Goal: Use online tool/utility: Utilize a website feature to perform a specific function

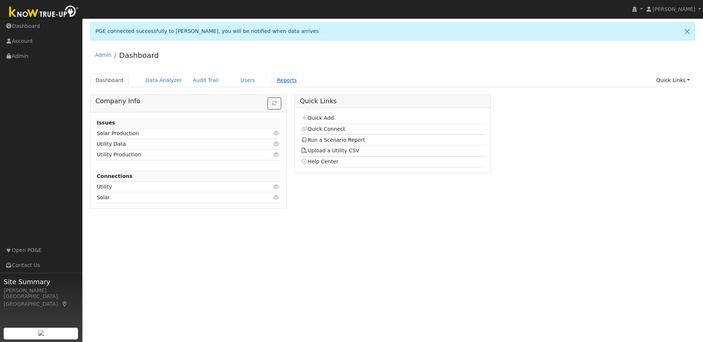
click at [275, 81] on link "Reports" at bounding box center [287, 81] width 31 height 14
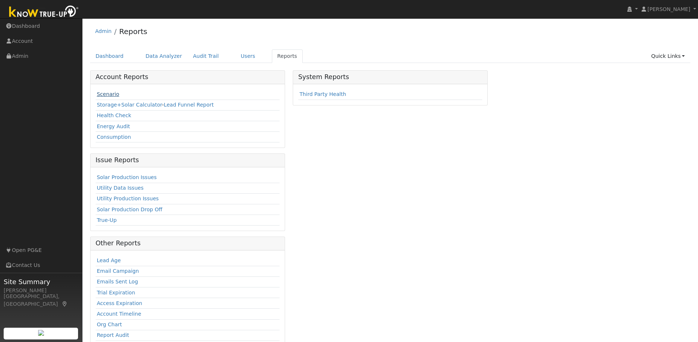
click at [111, 93] on link "Scenario" at bounding box center [108, 94] width 22 height 6
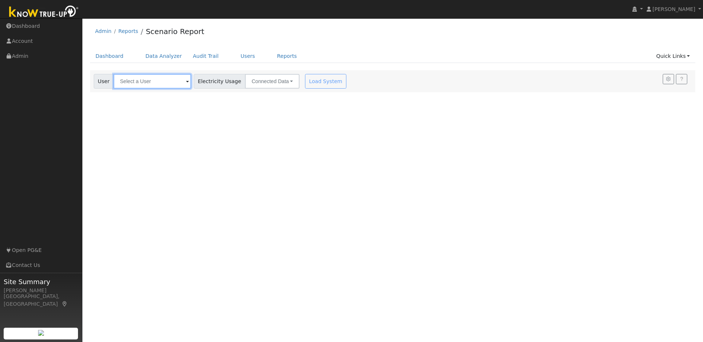
click at [154, 82] on input "text" at bounding box center [153, 81] width 78 height 15
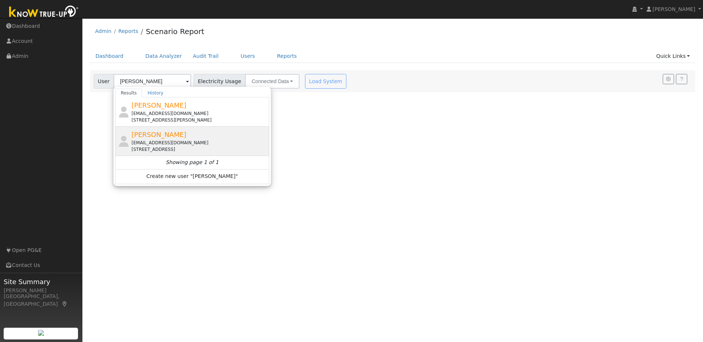
click at [214, 138] on div "[PERSON_NAME] [EMAIL_ADDRESS][DOMAIN_NAME] [STREET_ADDRESS]" at bounding box center [199, 141] width 136 height 23
type input "[PERSON_NAME]"
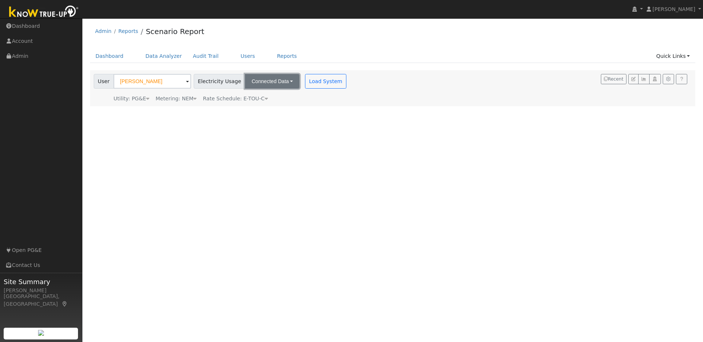
click at [275, 86] on button "Connected Data" at bounding box center [272, 81] width 55 height 15
click at [268, 107] on link "Estimated Data" at bounding box center [273, 108] width 52 height 10
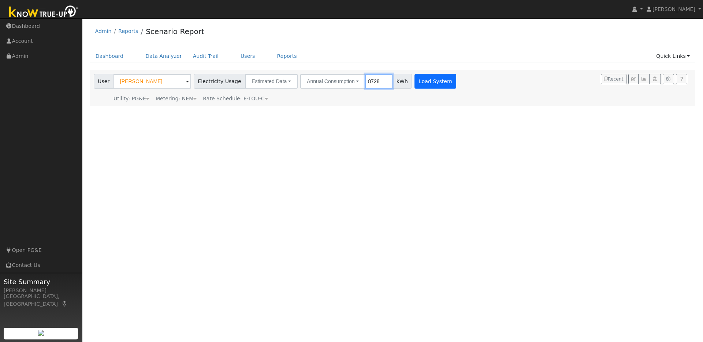
type input "8728"
click at [417, 82] on button "Load System" at bounding box center [436, 81] width 42 height 15
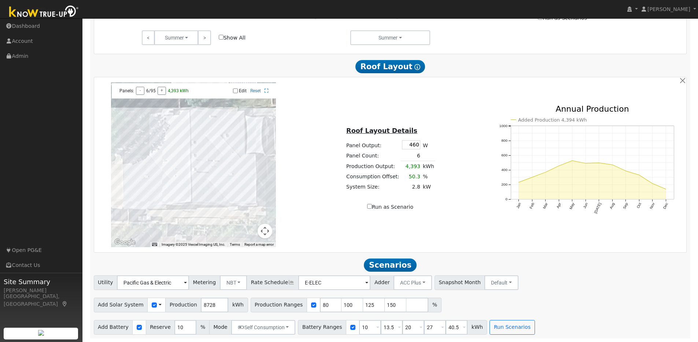
scroll to position [413, 0]
drag, startPoint x: 321, startPoint y: 306, endPoint x: 304, endPoint y: 305, distance: 16.9
click at [304, 305] on div "Production Ranges 80 100 125 150 %" at bounding box center [345, 305] width 191 height 15
type input "100"
type input "125"
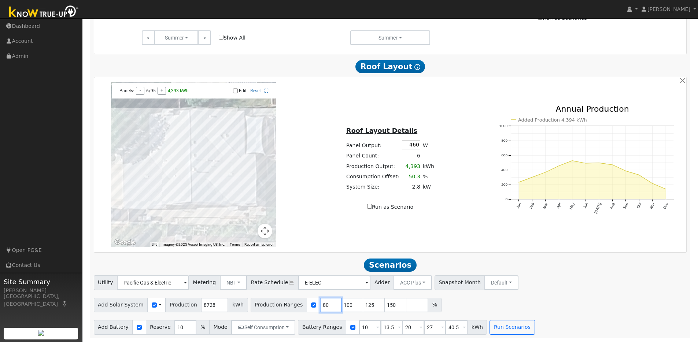
type input "150"
type input "99"
click at [327, 306] on input "99" at bounding box center [331, 305] width 22 height 15
click at [348, 303] on input "126" at bounding box center [352, 305] width 22 height 15
click at [348, 303] on input "127" at bounding box center [352, 305] width 22 height 15
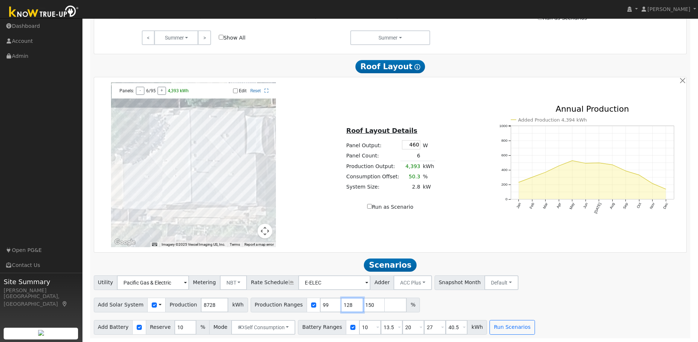
type input "128"
click at [348, 303] on input "128" at bounding box center [352, 305] width 22 height 15
drag, startPoint x: 364, startPoint y: 327, endPoint x: 349, endPoint y: 326, distance: 14.4
click at [346, 326] on div "Battery Ranges 10 Overrides Reserve % Mode None None Self Consumption Peak Savi…" at bounding box center [392, 327] width 189 height 15
type input "13.5"
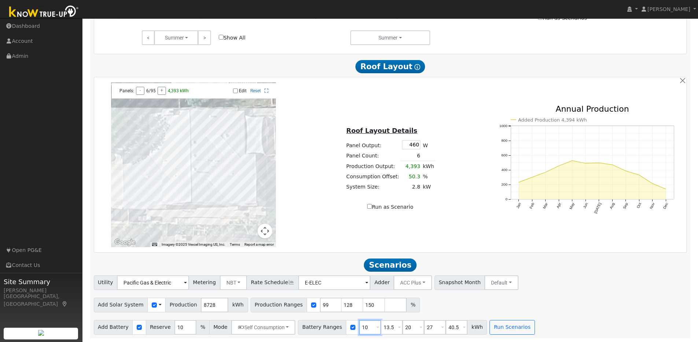
type input "20"
type input "27"
type input "40.5"
type input "13.5"
click at [380, 327] on input "20" at bounding box center [391, 327] width 22 height 15
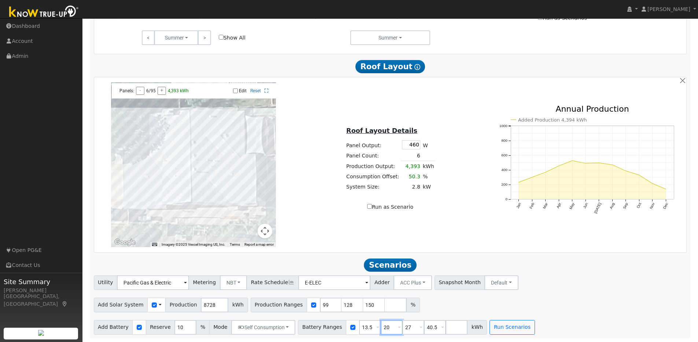
type input "27"
type input "40.5"
type input "27"
click at [394, 326] on div "Battery Ranges 13.5 Overrides Reserve % Mode None None Self Consumption Peak Sa…" at bounding box center [381, 327] width 167 height 15
click at [457, 331] on button "Run Scenarios" at bounding box center [468, 327] width 45 height 15
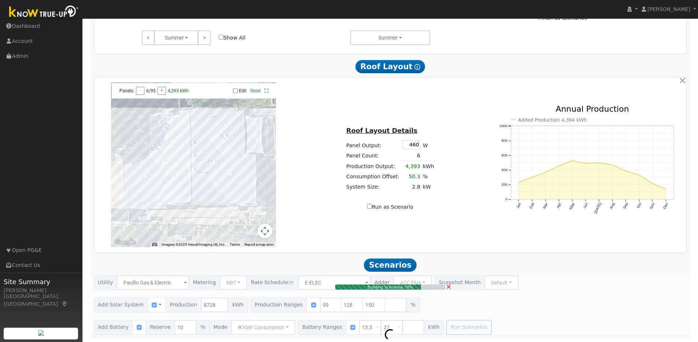
type input "5.8"
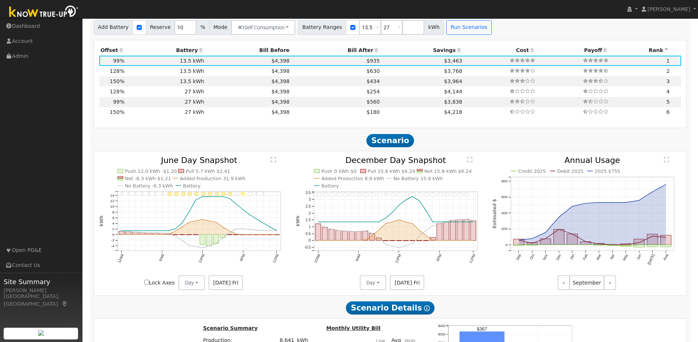
scroll to position [739, 0]
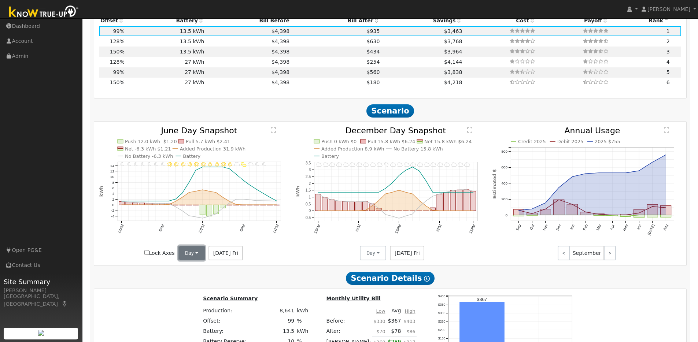
click at [197, 255] on button "Day" at bounding box center [191, 253] width 26 height 15
click at [197, 283] on link "Month Average" at bounding box center [204, 280] width 51 height 10
click at [381, 257] on button "Day" at bounding box center [373, 253] width 26 height 15
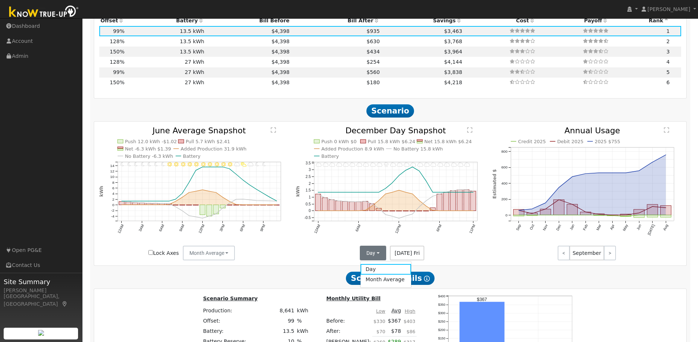
drag, startPoint x: 374, startPoint y: 283, endPoint x: 349, endPoint y: 267, distance: 29.8
click at [374, 283] on link "Month Average" at bounding box center [385, 280] width 51 height 10
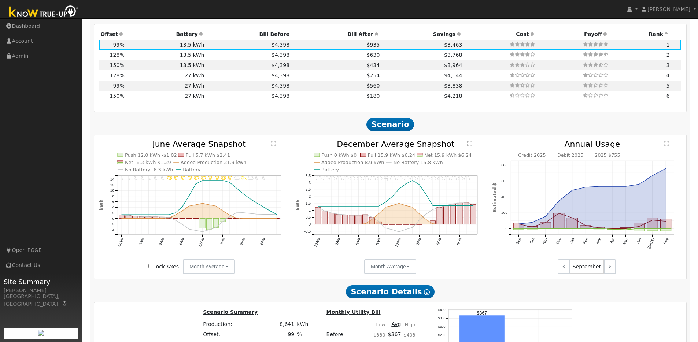
scroll to position [717, 0]
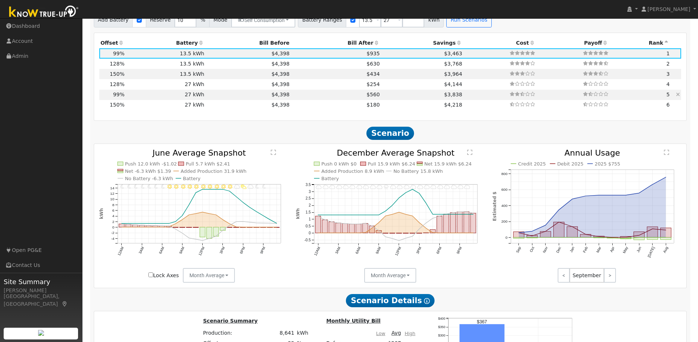
click at [192, 100] on td "27 kWh" at bounding box center [166, 95] width 80 height 10
type input "$27,270"
type input "$13,538"
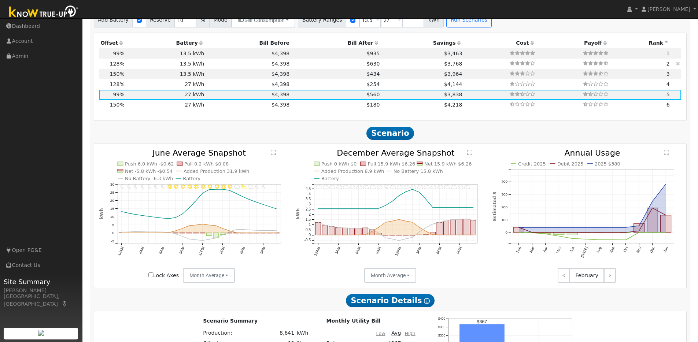
click at [134, 67] on td "13.5 kWh" at bounding box center [166, 64] width 80 height 10
type input "7.4"
type input "$23,089"
type input "$13,635"
type input "$11,017"
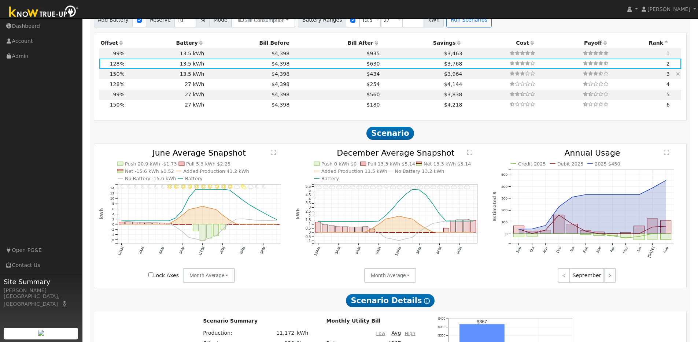
click at [137, 77] on td "13.5 kWh" at bounding box center [166, 74] width 80 height 10
type input "8.7"
type input "$27,057"
type input "$12,208"
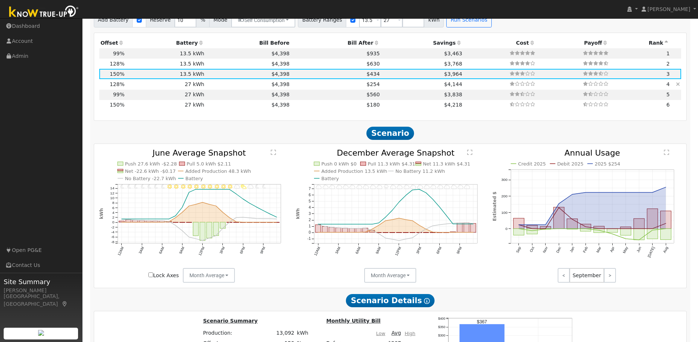
click at [132, 88] on td "27 kWh" at bounding box center [166, 84] width 80 height 10
type input "7.4"
type input "$23,089"
type input "$27,270"
type input "$15,108"
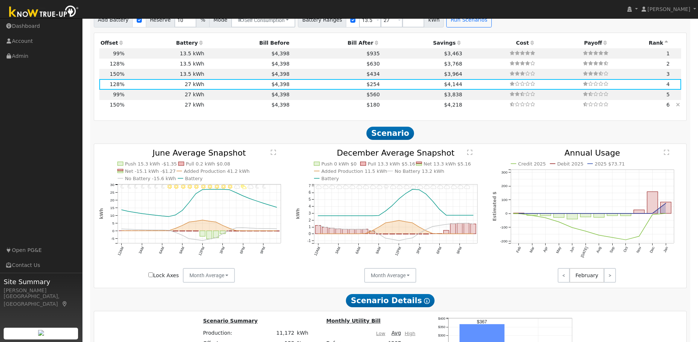
click at [133, 108] on td "27 kWh" at bounding box center [166, 105] width 80 height 10
type input "8.7"
type input "$27,057"
type input "$16,298"
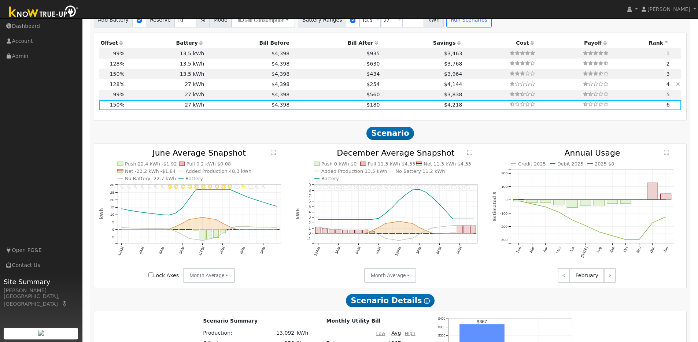
click at [135, 88] on td "27 kWh" at bounding box center [166, 84] width 80 height 10
type input "7.4"
type input "$23,089"
type input "$15,108"
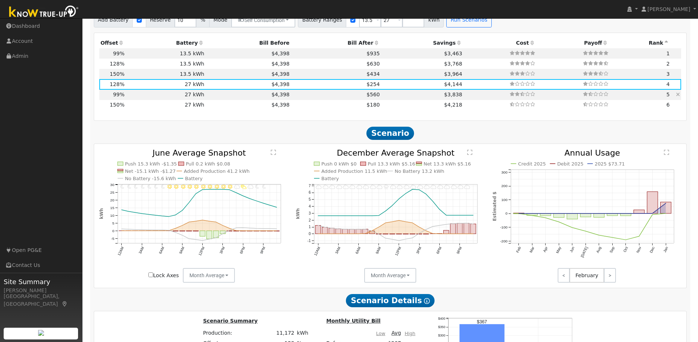
click at [134, 100] on td "27 kWh" at bounding box center [166, 95] width 80 height 10
type input "5.8"
type input "$17,858"
type input "$13,538"
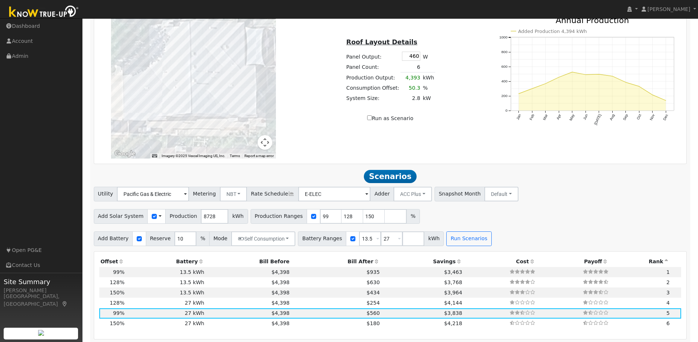
scroll to position [484, 0]
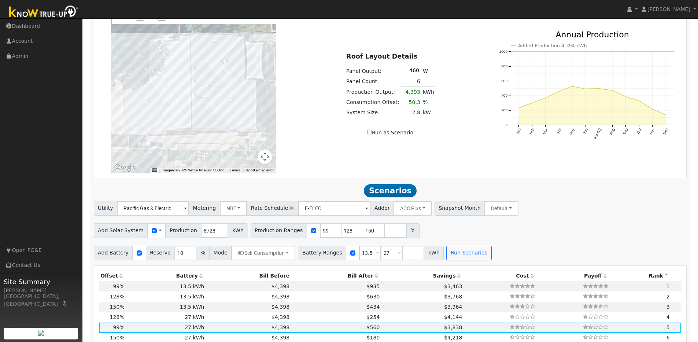
click at [413, 74] on input "460" at bounding box center [411, 70] width 18 height 9
type input "440"
type input "80"
type input "100"
type input "125"
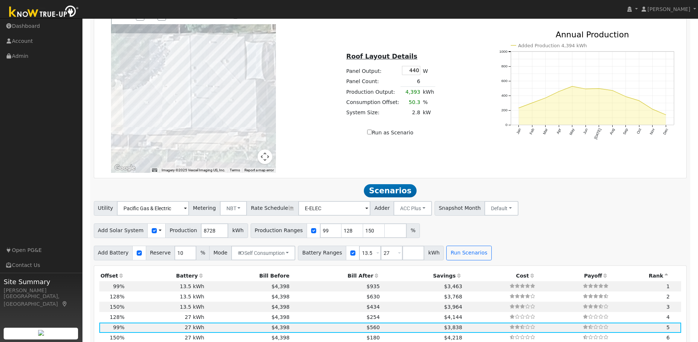
type input "150"
click at [444, 74] on div "Roof Layout Details Panel Output: 440 W Panel Count: 6 Production Output: 4,393…" at bounding box center [390, 90] width 197 height 92
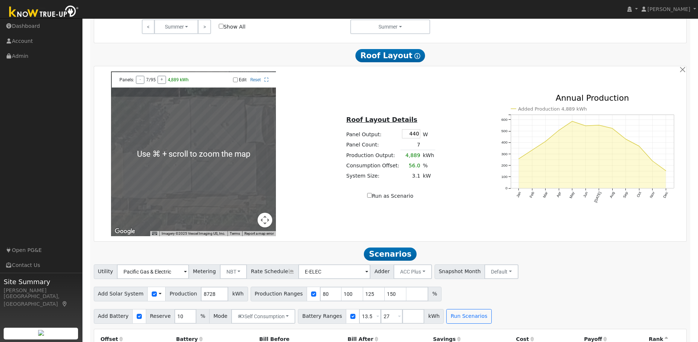
scroll to position [401, 0]
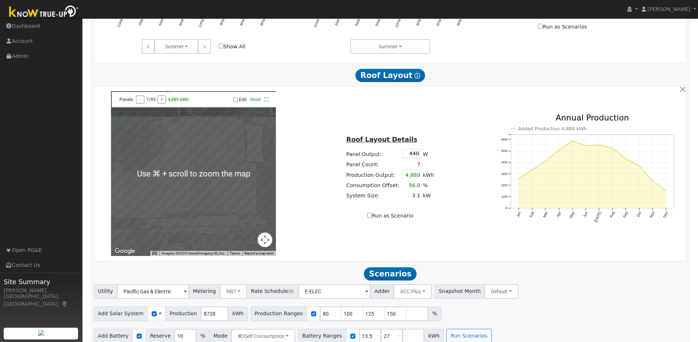
click at [237, 102] on input "Edit" at bounding box center [235, 99] width 5 height 5
checkbox input "true"
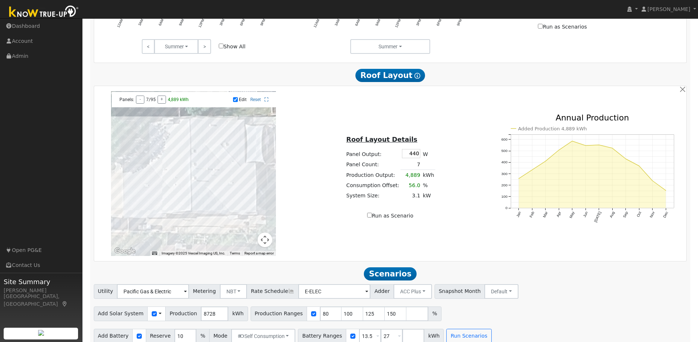
click at [228, 211] on div at bounding box center [193, 173] width 165 height 165
click at [237, 209] on div at bounding box center [193, 173] width 165 height 165
click at [252, 210] on div at bounding box center [193, 173] width 165 height 165
click at [158, 212] on div at bounding box center [193, 173] width 165 height 165
click at [157, 207] on div at bounding box center [193, 173] width 165 height 165
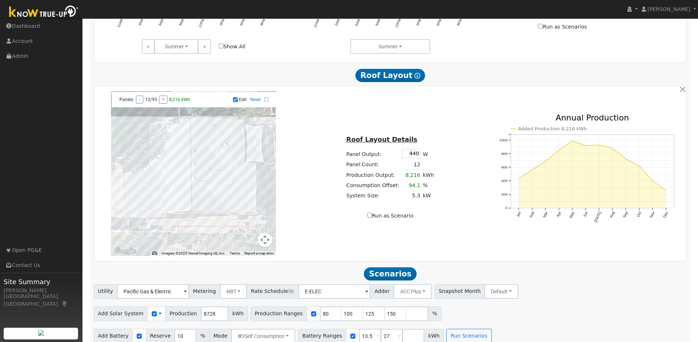
click at [207, 185] on div at bounding box center [193, 173] width 165 height 165
click at [201, 184] on div at bounding box center [193, 173] width 165 height 165
click at [201, 192] on div at bounding box center [193, 173] width 165 height 165
click at [206, 193] on div at bounding box center [193, 173] width 165 height 165
click at [257, 102] on link "Reset" at bounding box center [255, 99] width 11 height 5
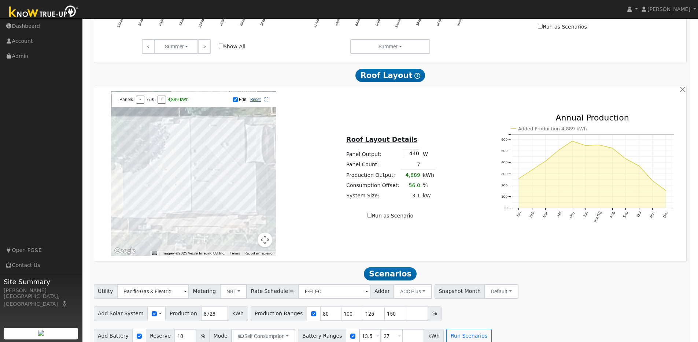
click at [256, 102] on link "Reset" at bounding box center [255, 99] width 11 height 5
click at [681, 92] on button "button" at bounding box center [682, 90] width 8 height 8
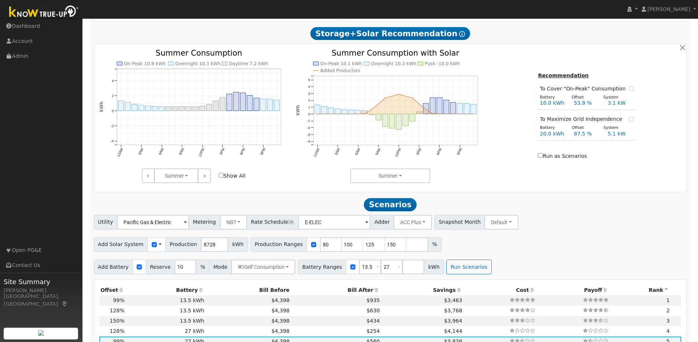
scroll to position [278, 0]
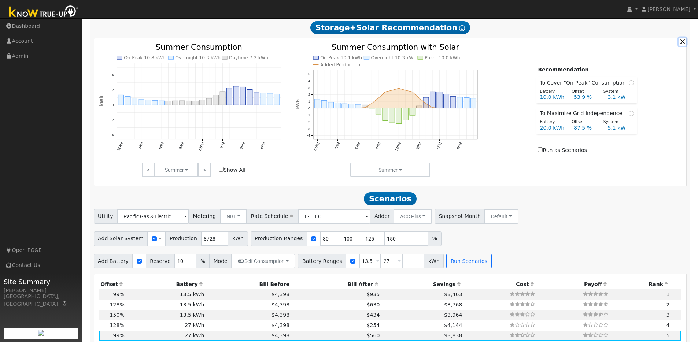
click at [682, 45] on button "button" at bounding box center [682, 42] width 8 height 8
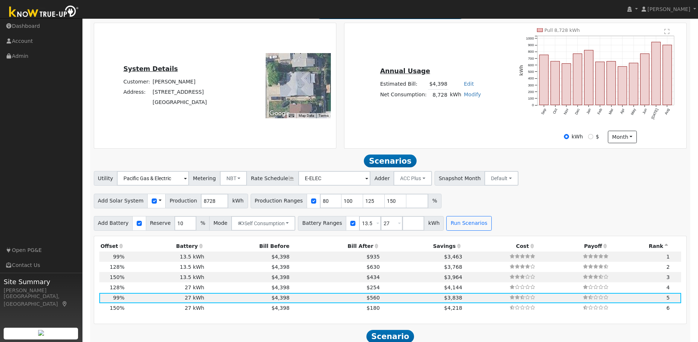
scroll to position [171, 0]
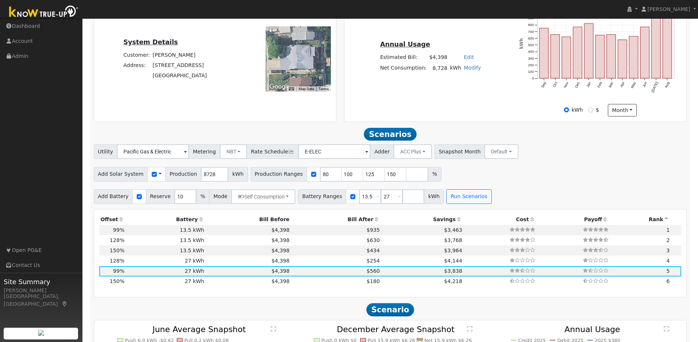
click at [120, 222] on icon at bounding box center [121, 219] width 7 height 5
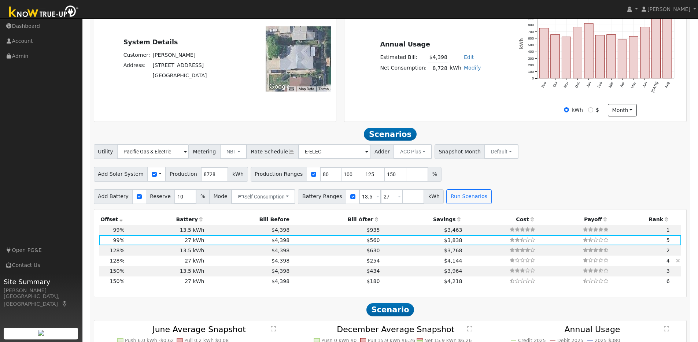
click at [144, 265] on td "27 kWh" at bounding box center [166, 261] width 80 height 10
type input "7.4"
type input "$23,089"
type input "$15,108"
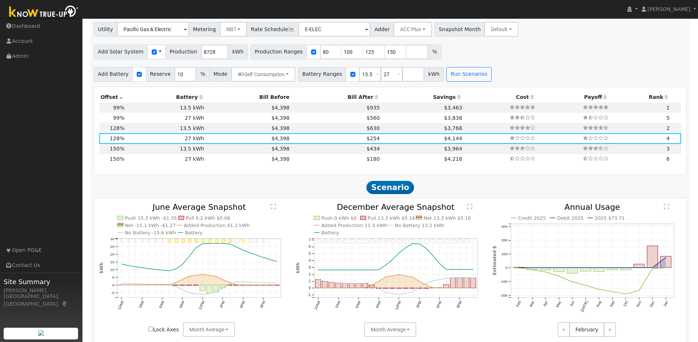
scroll to position [298, 0]
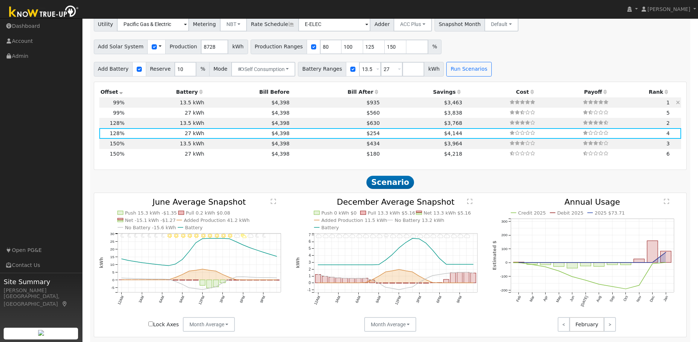
click at [142, 107] on td "13.5 kWh" at bounding box center [166, 102] width 80 height 10
type input "5.8"
type input "$17,858"
type input "$13,635"
type input "$9,448"
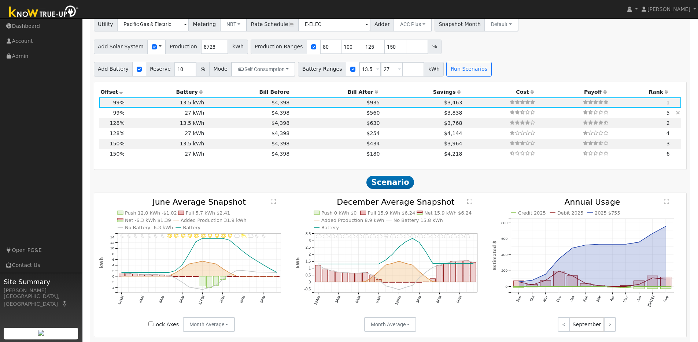
click at [133, 115] on td "27 kWh" at bounding box center [166, 113] width 80 height 10
type input "$27,270"
type input "$13,538"
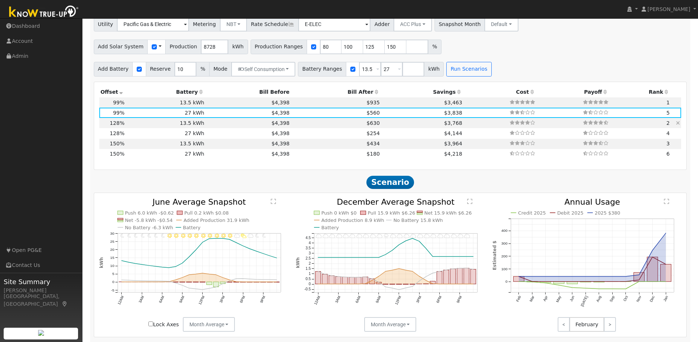
click at [126, 126] on td "13.5 kWh" at bounding box center [166, 123] width 80 height 10
type input "7.4"
type input "$23,089"
type input "$13,635"
type input "$11,017"
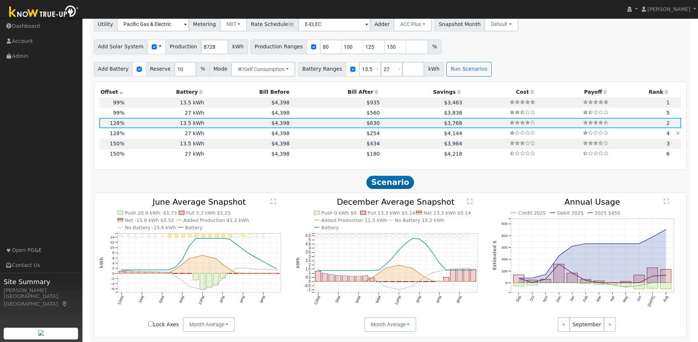
click at [136, 136] on td "27 kWh" at bounding box center [166, 133] width 80 height 10
type input "$27,270"
type input "$15,108"
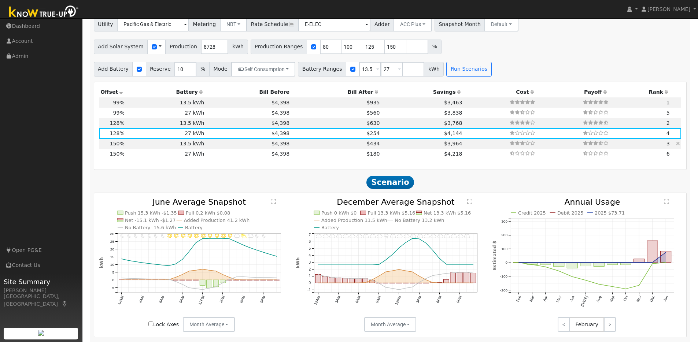
click at [136, 148] on td "13.5 kWh" at bounding box center [166, 144] width 80 height 10
type input "8.7"
type input "$27,057"
type input "$13,635"
type input "$12,208"
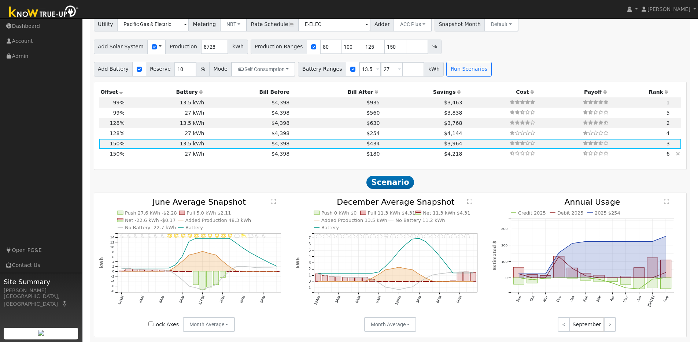
click at [177, 156] on td "27 kWh" at bounding box center [166, 154] width 80 height 10
type input "$27,270"
type input "$16,298"
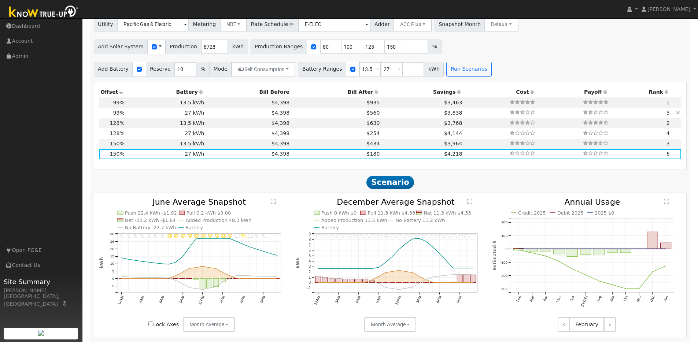
click at [133, 115] on td "27 kWh" at bounding box center [166, 113] width 80 height 10
type input "5.8"
type input "$17,858"
type input "$13,538"
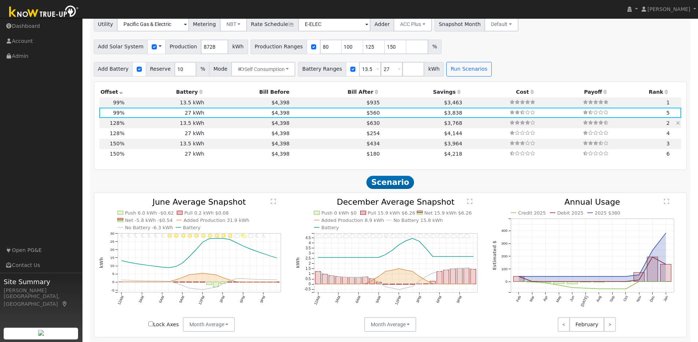
click at [174, 126] on td "13.5 kWh" at bounding box center [166, 123] width 80 height 10
type input "7.4"
type input "$23,089"
type input "$13,635"
type input "$11,017"
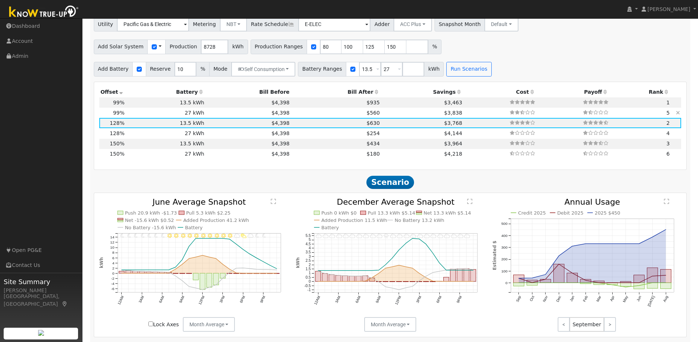
click at [172, 115] on td "27 kWh" at bounding box center [166, 113] width 80 height 10
type input "5.8"
type input "$17,858"
type input "$27,270"
type input "$13,538"
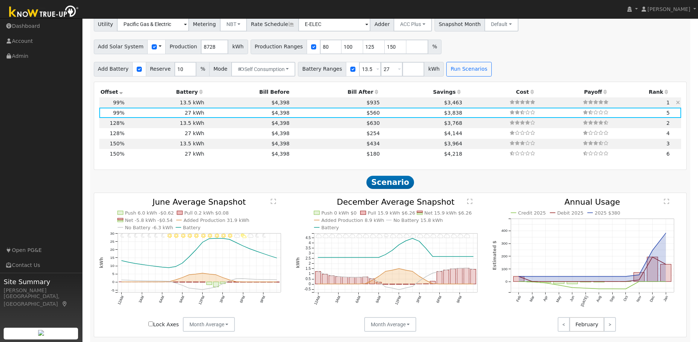
click at [171, 104] on td "13.5 kWh" at bounding box center [166, 102] width 80 height 10
type input "$13,635"
type input "$9,448"
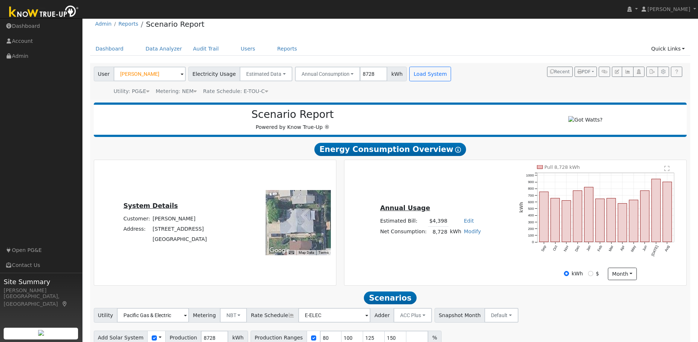
scroll to position [4, 0]
